Goal: Information Seeking & Learning: Find specific fact

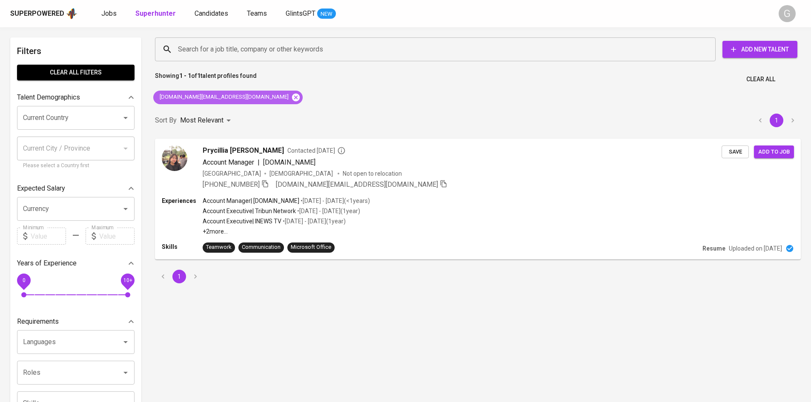
click at [292, 99] on icon at bounding box center [296, 97] width 8 height 8
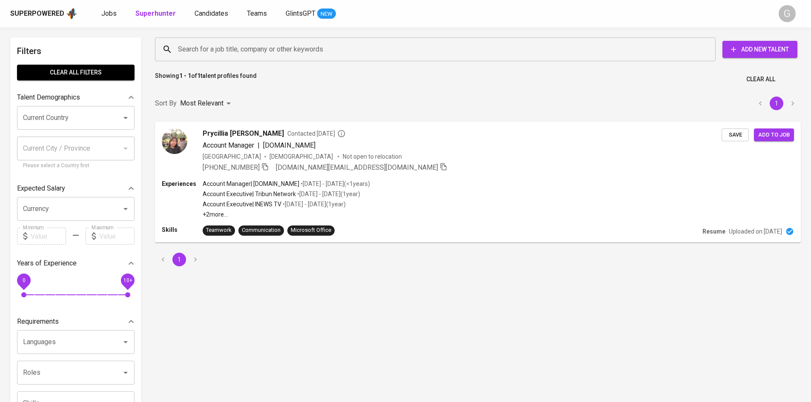
click at [231, 49] on input "Search for a job title, company or other keywords" at bounding box center [437, 49] width 523 height 16
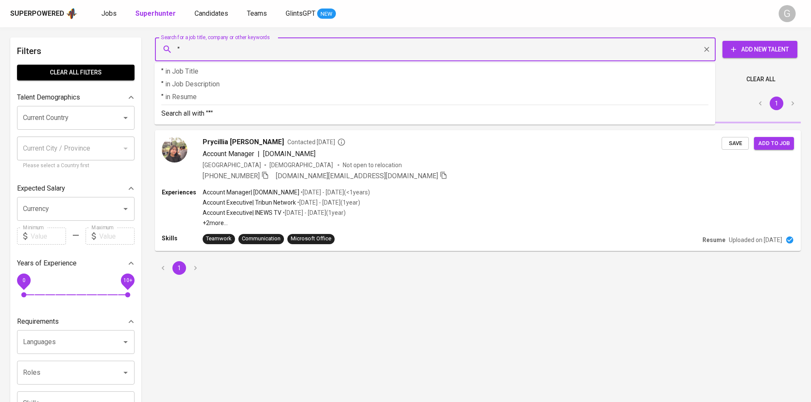
paste input "Agung Nugroho"
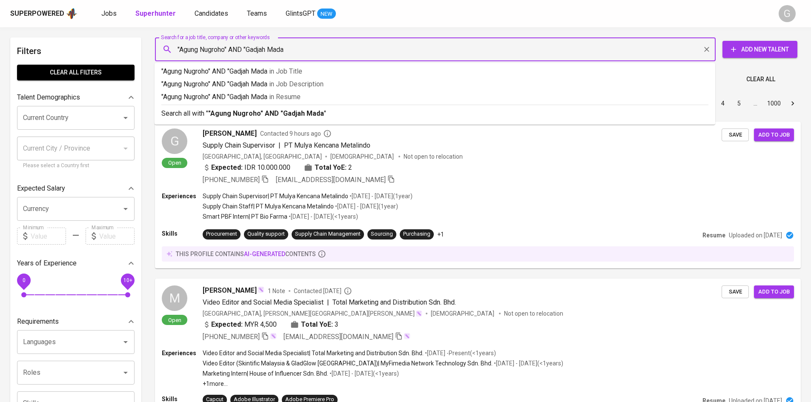
type input ""Agung Nugroho" AND "Gadjah Mada""
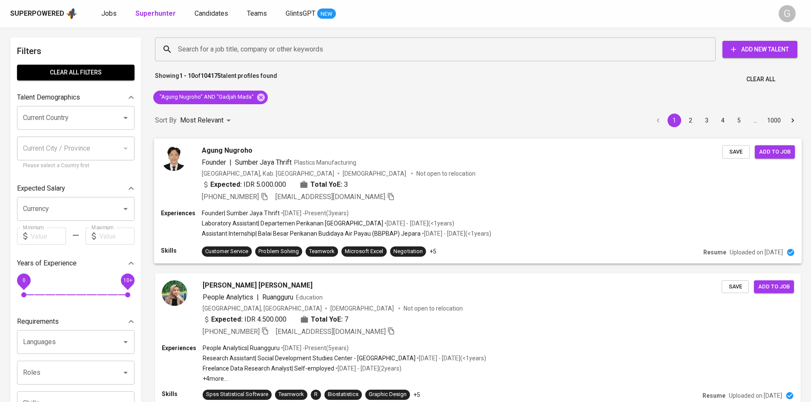
click at [567, 203] on div "Agung Nugroho Founder | Sumber Jaya Thrift Plastics Manufacturing [GEOGRAPHIC_D…" at bounding box center [478, 173] width 648 height 71
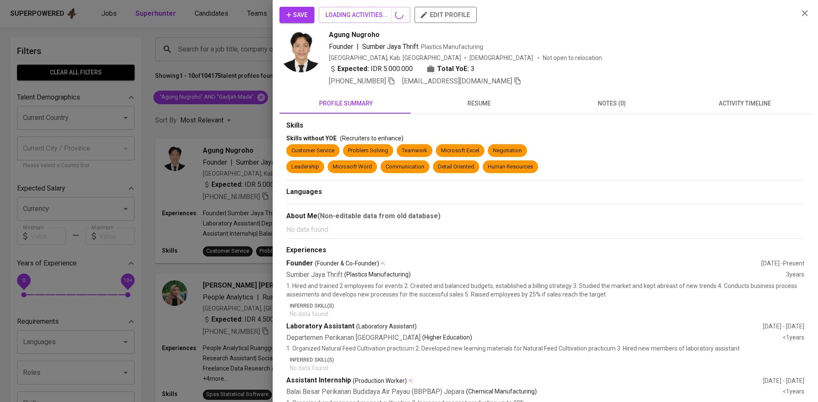
click at [469, 103] on span "resume" at bounding box center [478, 103] width 123 height 11
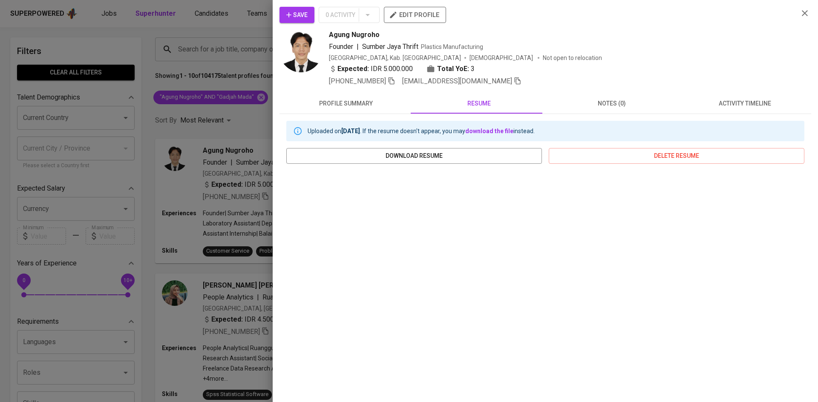
click at [235, 158] on div at bounding box center [409, 201] width 818 height 402
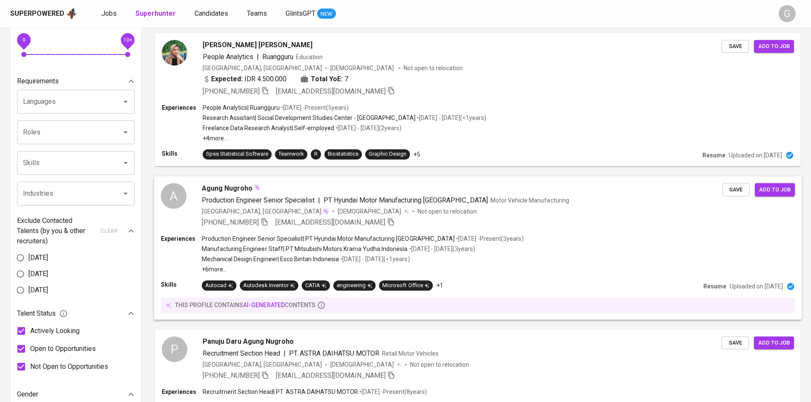
scroll to position [256, 0]
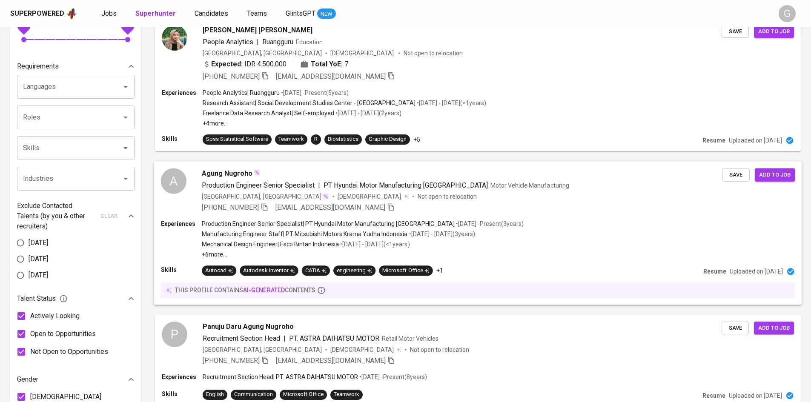
click at [579, 197] on div "[GEOGRAPHIC_DATA], [GEOGRAPHIC_DATA] [DEMOGRAPHIC_DATA] Not open to relocation" at bounding box center [462, 196] width 521 height 9
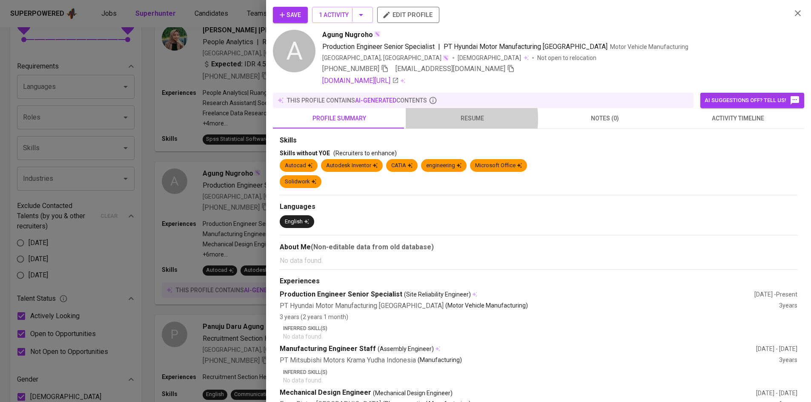
click at [459, 119] on span "resume" at bounding box center [472, 118] width 123 height 11
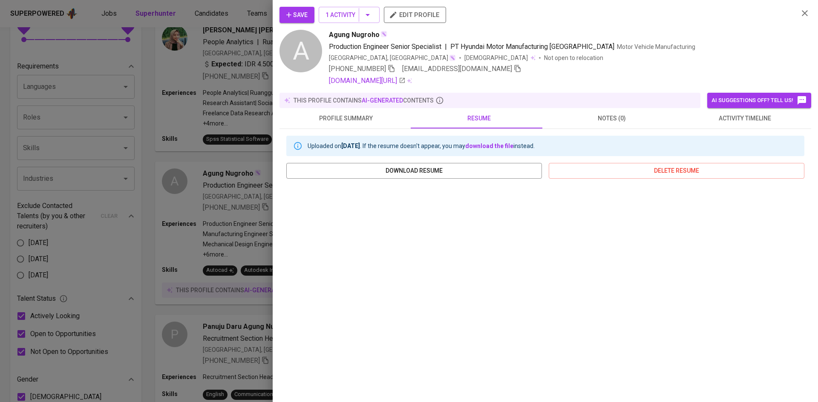
click at [800, 16] on icon "button" at bounding box center [804, 13] width 10 height 10
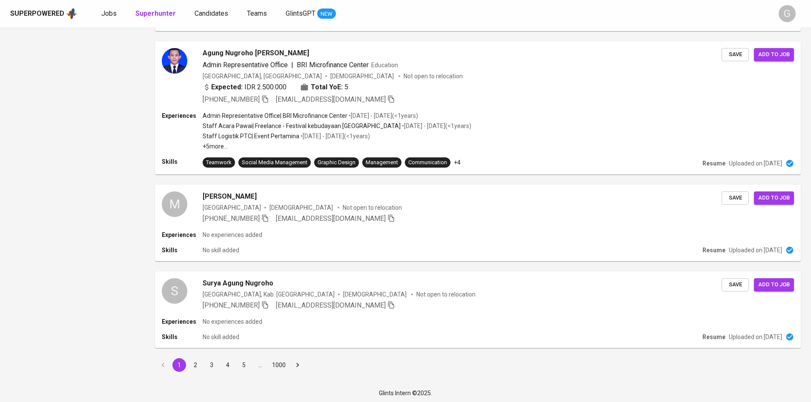
scroll to position [1108, 0]
